Goal: Task Accomplishment & Management: Use online tool/utility

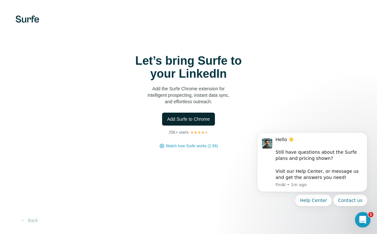
click at [191, 121] on span "Add Surfe to Chrome" at bounding box center [188, 119] width 43 height 6
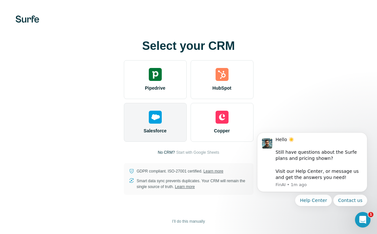
click at [167, 121] on div "Salesforce" at bounding box center [155, 122] width 63 height 39
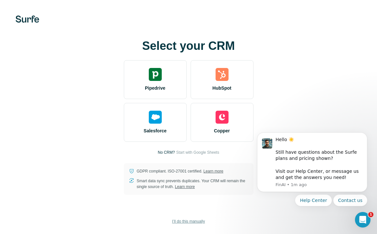
click at [186, 222] on span "I’ll do this manually" at bounding box center [188, 222] width 33 height 6
